Goal: Communication & Community: Answer question/provide support

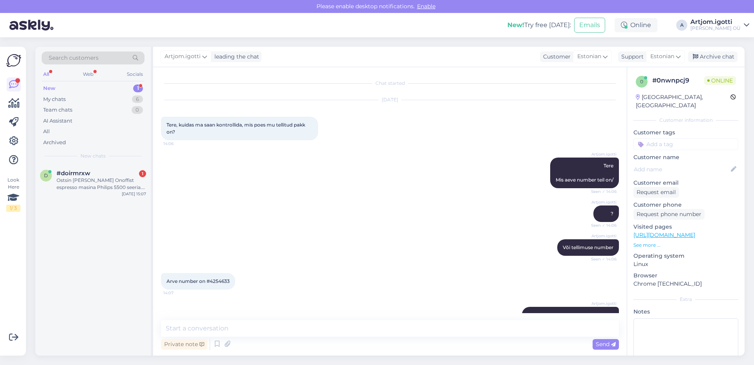
scroll to position [19, 0]
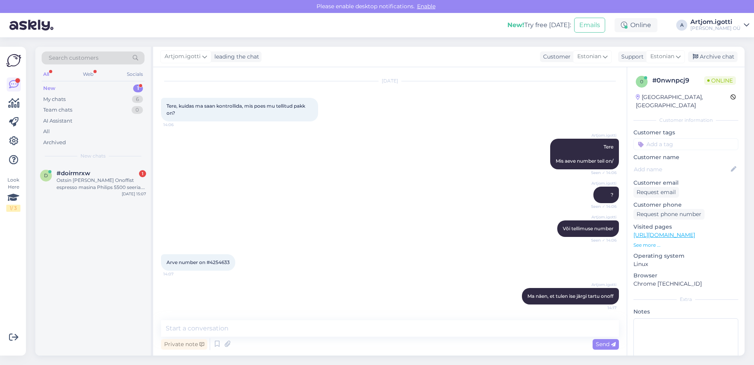
click at [97, 88] on div "New 1" at bounding box center [93, 88] width 103 height 11
click at [106, 188] on div "Ostsin [PERSON_NAME] Onoffist espresso masina Philips 5500 seeria. Kuidas ma le…" at bounding box center [101, 184] width 89 height 14
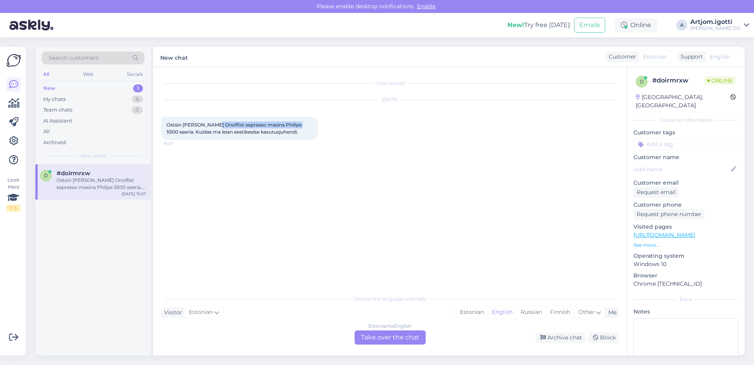
drag, startPoint x: 212, startPoint y: 125, endPoint x: 287, endPoint y: 128, distance: 75.4
click at [293, 126] on span "Ostsin [PERSON_NAME] Onoffist espresso masina Philips 5500 seeria. Kuidas ma le…" at bounding box center [234, 128] width 136 height 13
drag, startPoint x: 197, startPoint y: 128, endPoint x: 245, endPoint y: 128, distance: 47.1
click at [245, 128] on div "Ostsin [PERSON_NAME] Onoffist espresso masina Philips 5500 seeria. Kuidas ma le…" at bounding box center [239, 129] width 157 height 24
click at [245, 134] on span "Ostsin [PERSON_NAME] Onoffist espresso masina Philips 5500 seeria. Kuidas ma le…" at bounding box center [234, 128] width 136 height 13
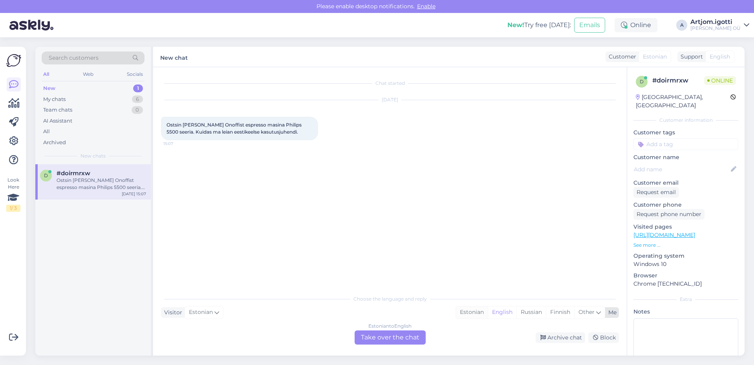
click at [472, 313] on div "Estonian" at bounding box center [472, 312] width 32 height 12
click at [388, 338] on div "Estonian to Estonian Take over the chat" at bounding box center [389, 337] width 71 height 14
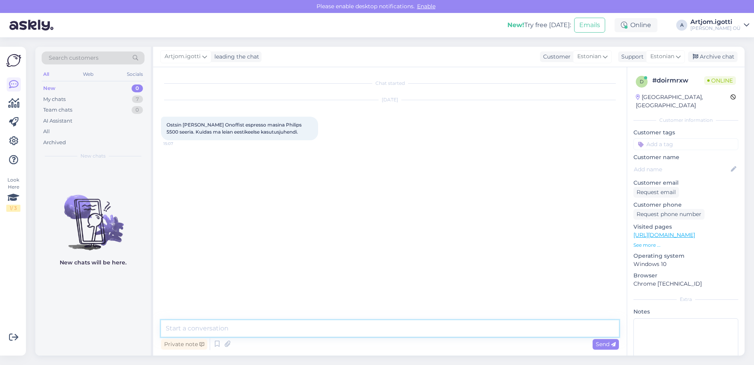
click at [267, 328] on textarea at bounding box center [390, 328] width 458 height 16
type textarea "Y"
type textarea "Tere Kas seal pakkendis ei olnud?"
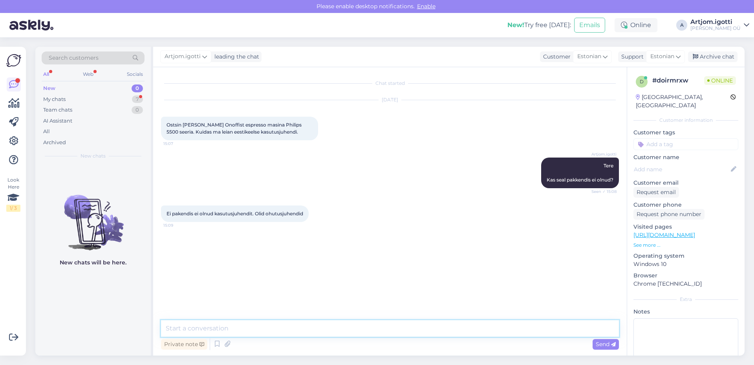
click at [267, 332] on textarea at bounding box center [390, 328] width 458 height 16
type textarea "Щ"
click at [229, 326] on textarea "Oskate" at bounding box center [390, 328] width 458 height 16
type textarea "Oskate öelda täpsema mudeli?"
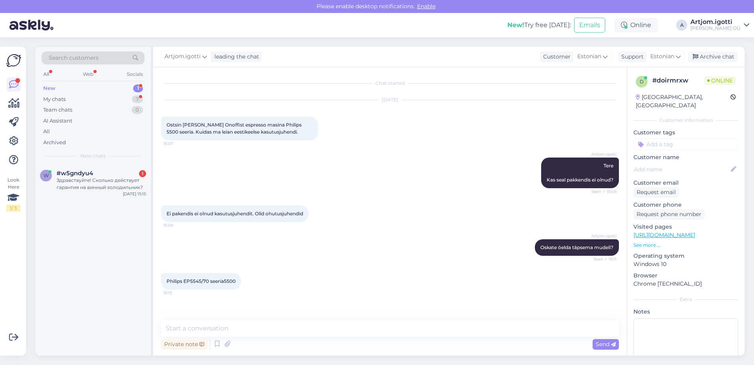
click at [204, 279] on span "Philips EP5545/70 seeria5500" at bounding box center [200, 281] width 69 height 6
click at [202, 285] on div "Philips EP5545/70 seeria5500 15:13" at bounding box center [201, 281] width 80 height 16
drag, startPoint x: 209, startPoint y: 281, endPoint x: 155, endPoint y: 278, distance: 53.8
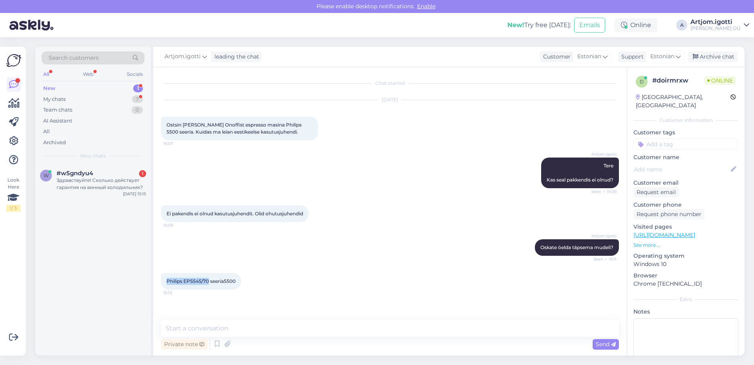
click at [154, 279] on div "Chat started [DATE] Ostsin [PERSON_NAME] Onoffist espresso masina Philips 5500 …" at bounding box center [389, 211] width 473 height 288
copy span "Philips EP5545/70"
